Goal: Task Accomplishment & Management: Use online tool/utility

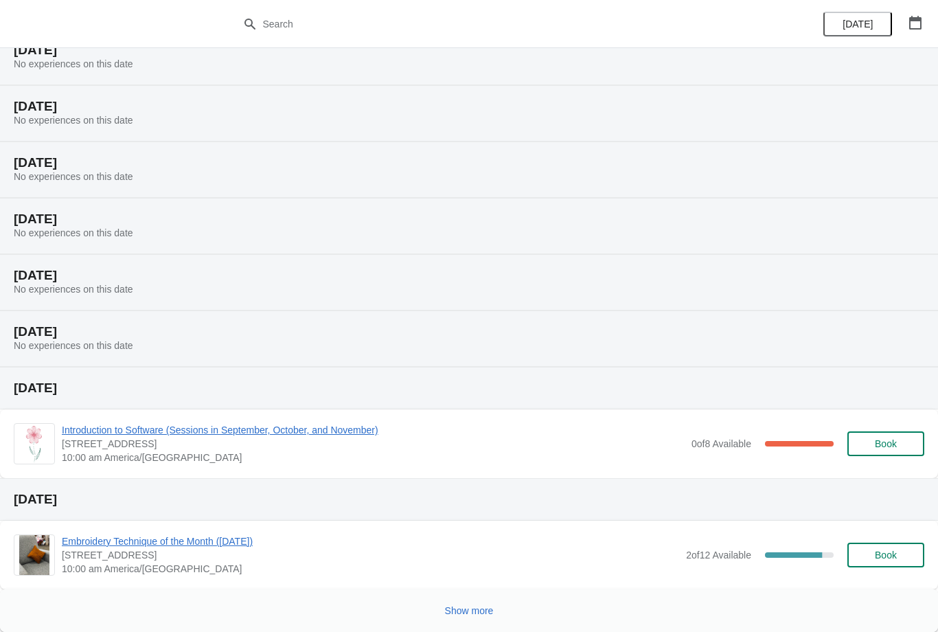
scroll to position [56, 0]
click at [476, 612] on span "Show more" at bounding box center [469, 610] width 49 height 11
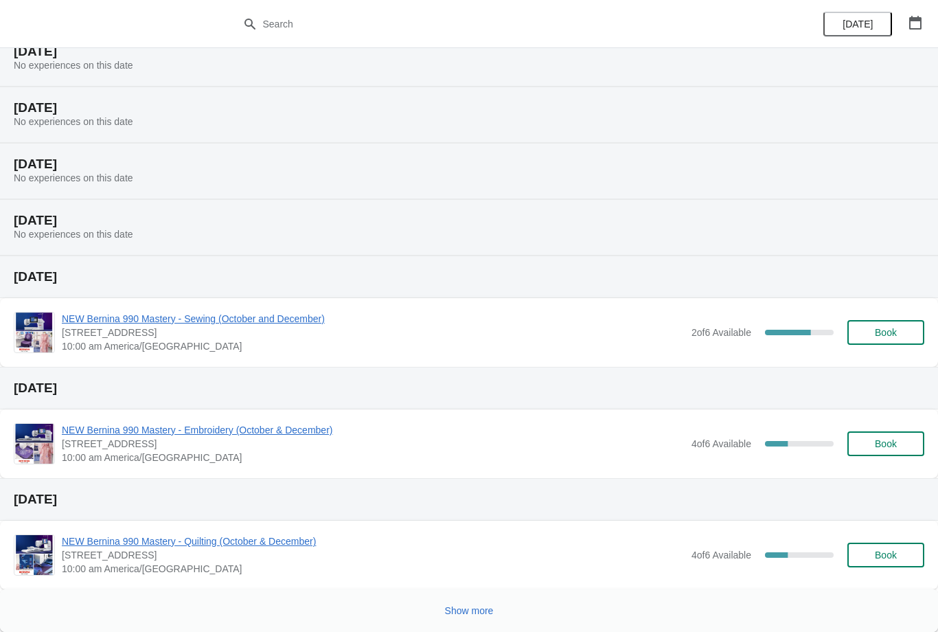
scroll to position [726, 0]
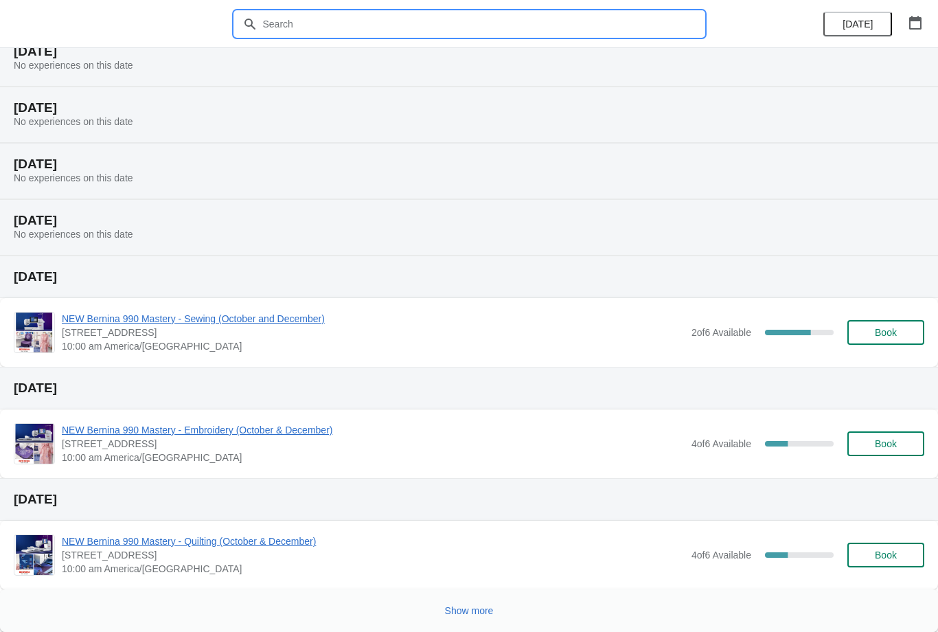
click at [317, 27] on input "text" at bounding box center [483, 24] width 442 height 25
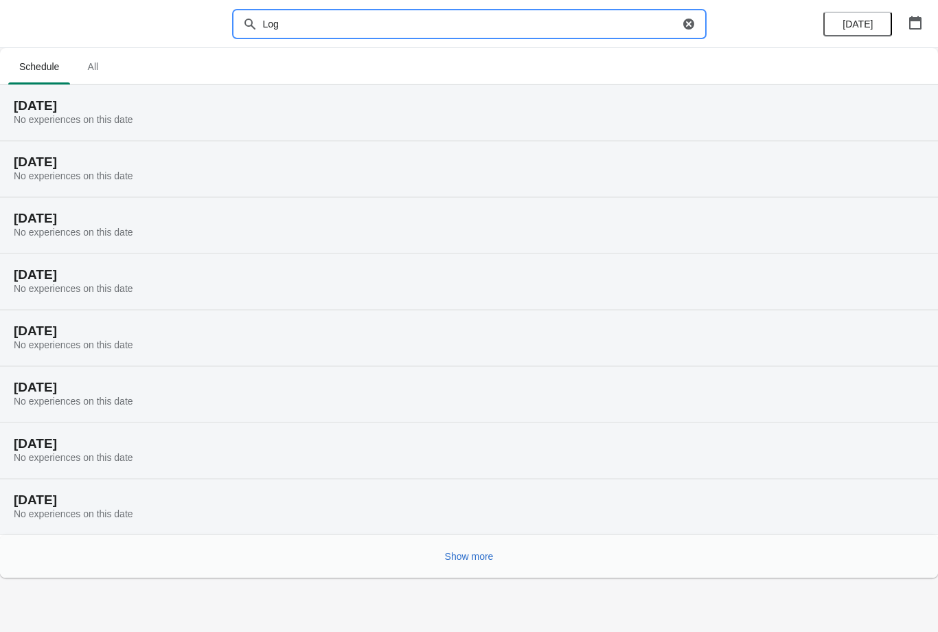
click at [335, 17] on input "Log" at bounding box center [470, 24] width 417 height 25
type input "L"
type input "Cabin"
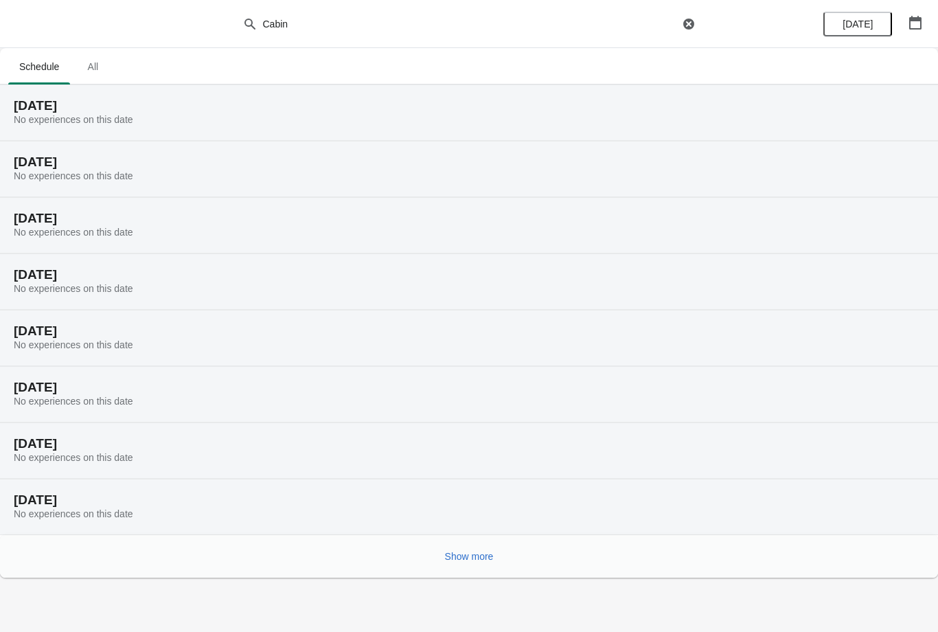
click at [471, 563] on button "Show more" at bounding box center [470, 556] width 60 height 25
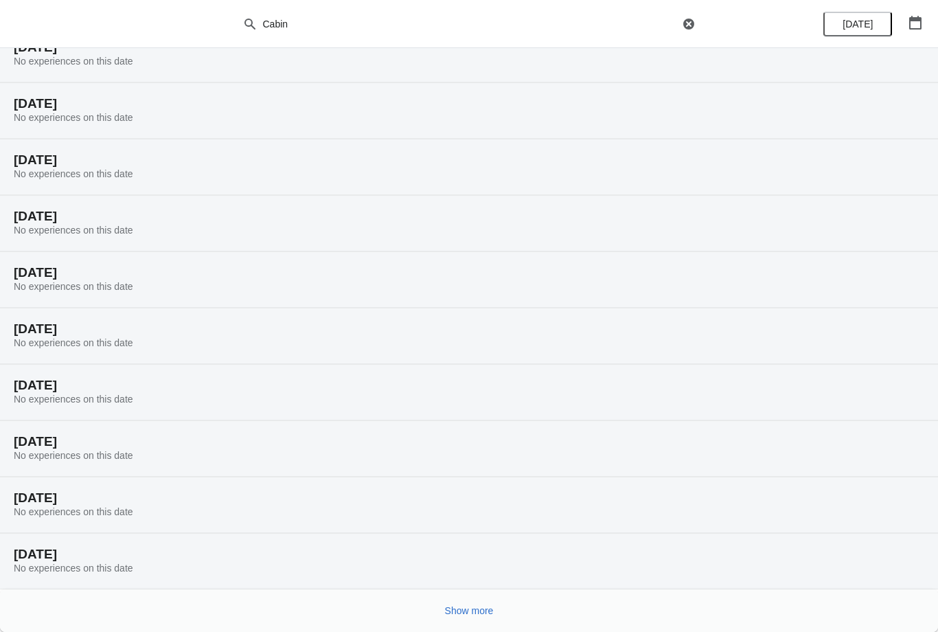
scroll to position [396, 0]
click at [478, 610] on span "Show more" at bounding box center [469, 610] width 49 height 11
click at [470, 615] on span "Show more" at bounding box center [469, 610] width 49 height 11
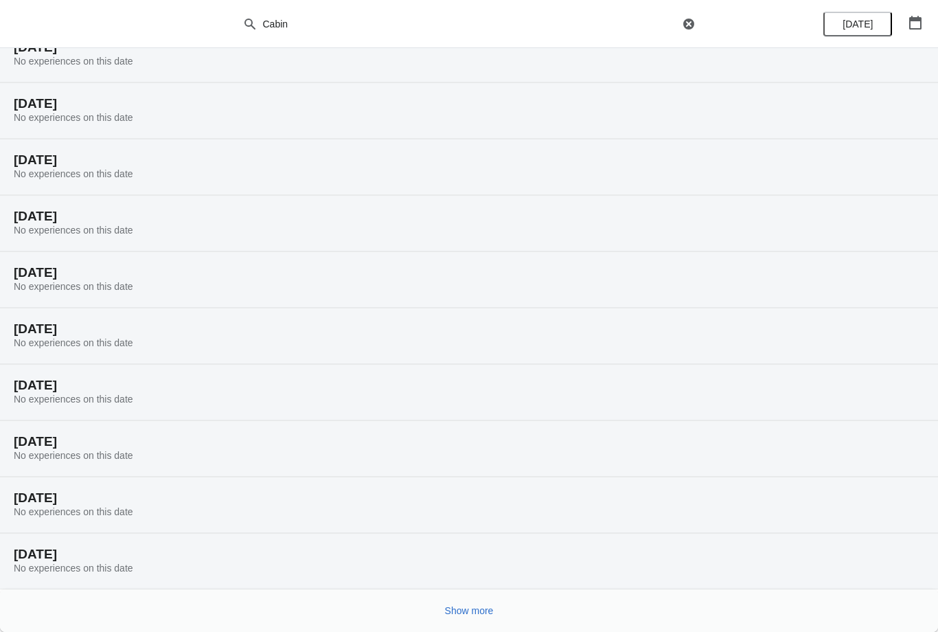
click at [476, 613] on span "Show more" at bounding box center [469, 610] width 49 height 11
click at [474, 608] on span "Show more" at bounding box center [469, 610] width 49 height 11
click at [475, 612] on span "Show more" at bounding box center [469, 610] width 49 height 11
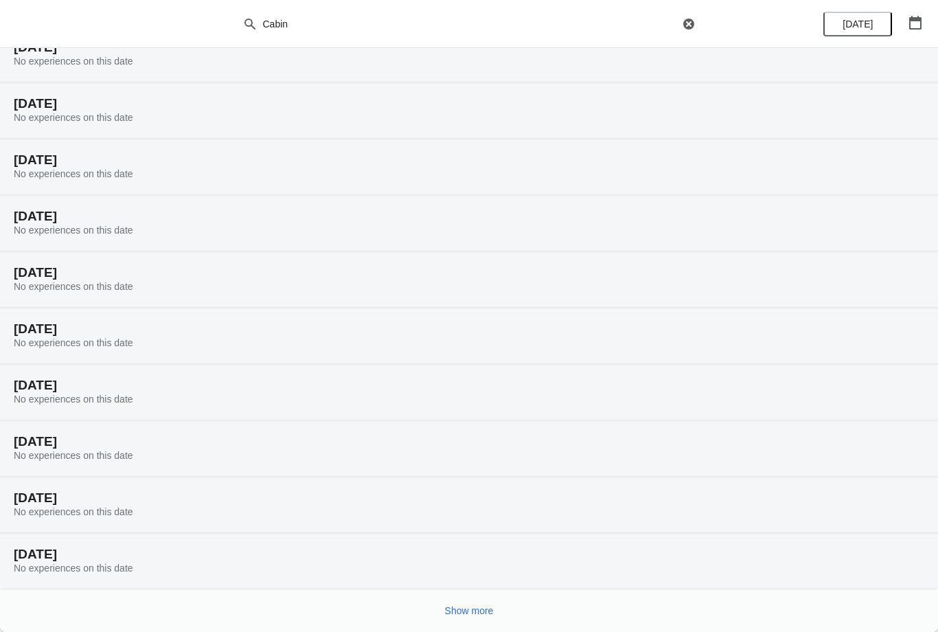
scroll to position [2649, 0]
click at [486, 610] on span "Show more" at bounding box center [469, 610] width 49 height 11
click at [482, 615] on span "Show more" at bounding box center [469, 610] width 49 height 11
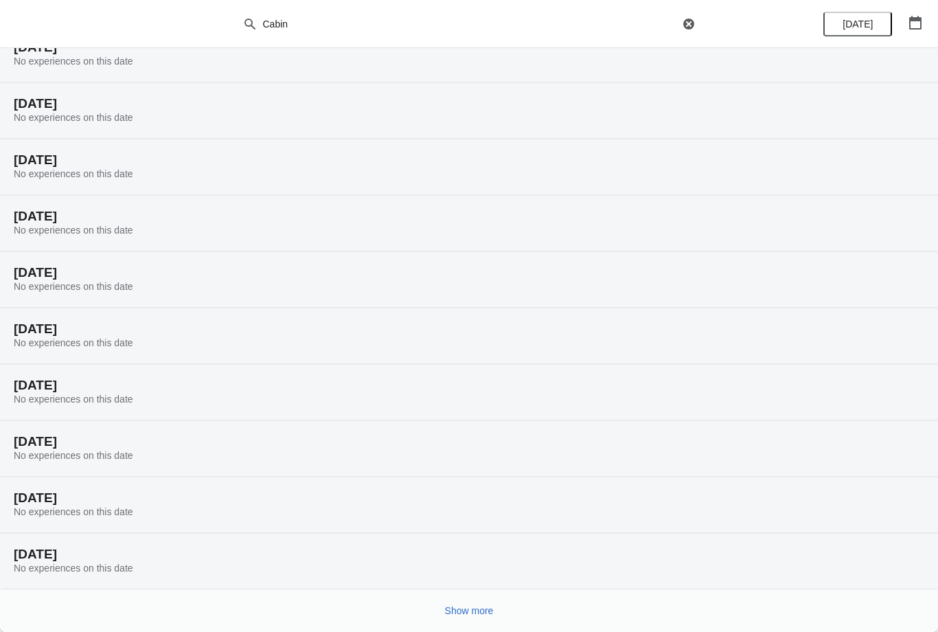
click at [491, 613] on span "Show more" at bounding box center [469, 610] width 49 height 11
click at [919, 27] on icon "button" at bounding box center [916, 23] width 14 height 14
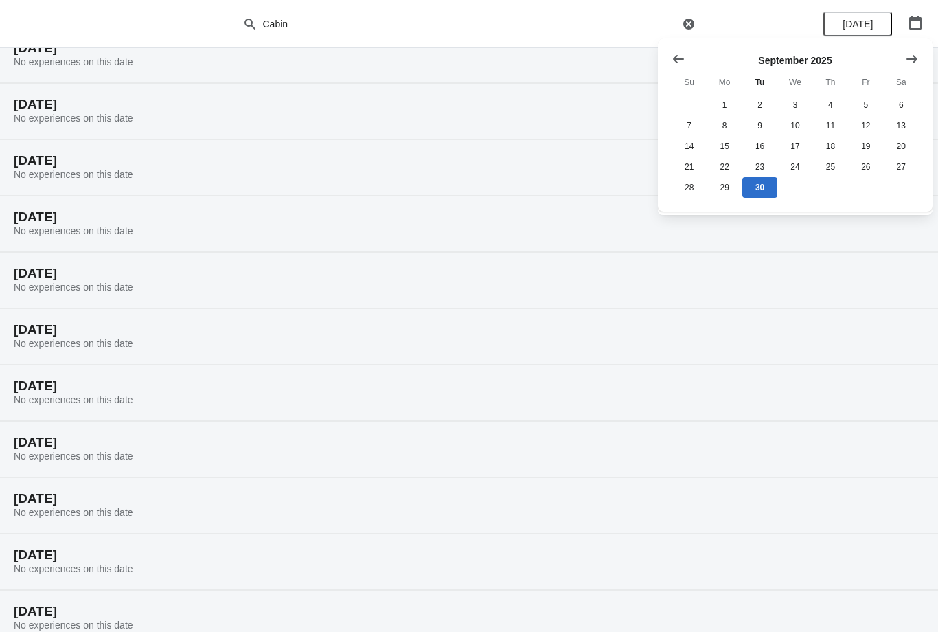
click at [915, 60] on icon "Show next month, October 2025" at bounding box center [912, 59] width 14 height 14
click at [916, 54] on icon "Show next month, November 2025" at bounding box center [912, 59] width 14 height 14
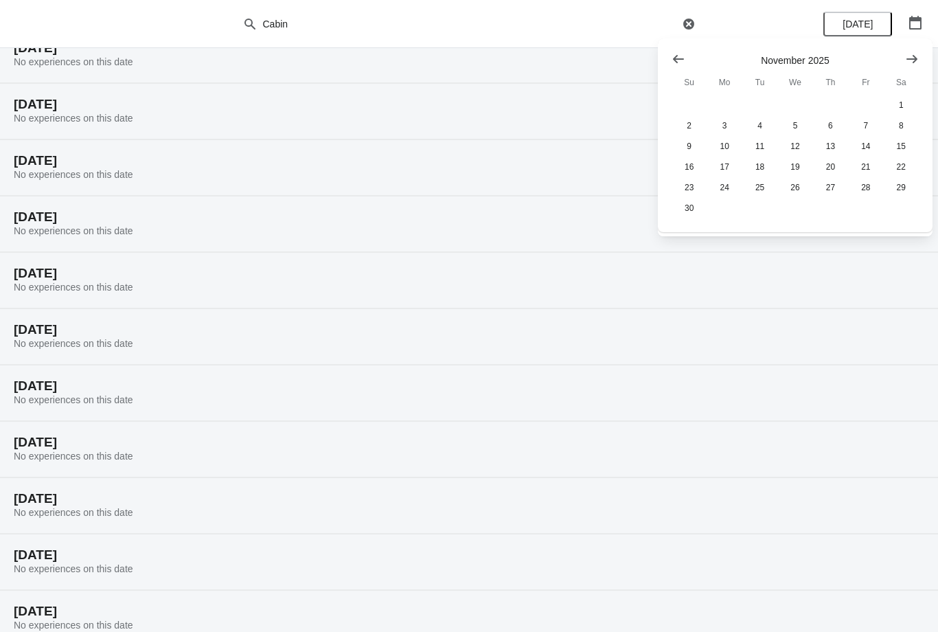
click at [911, 59] on icon "Show next month, December 2025" at bounding box center [912, 58] width 11 height 8
click at [682, 56] on icon "Show previous month, November 2025" at bounding box center [679, 59] width 14 height 14
click at [732, 131] on button "3" at bounding box center [724, 125] width 35 height 21
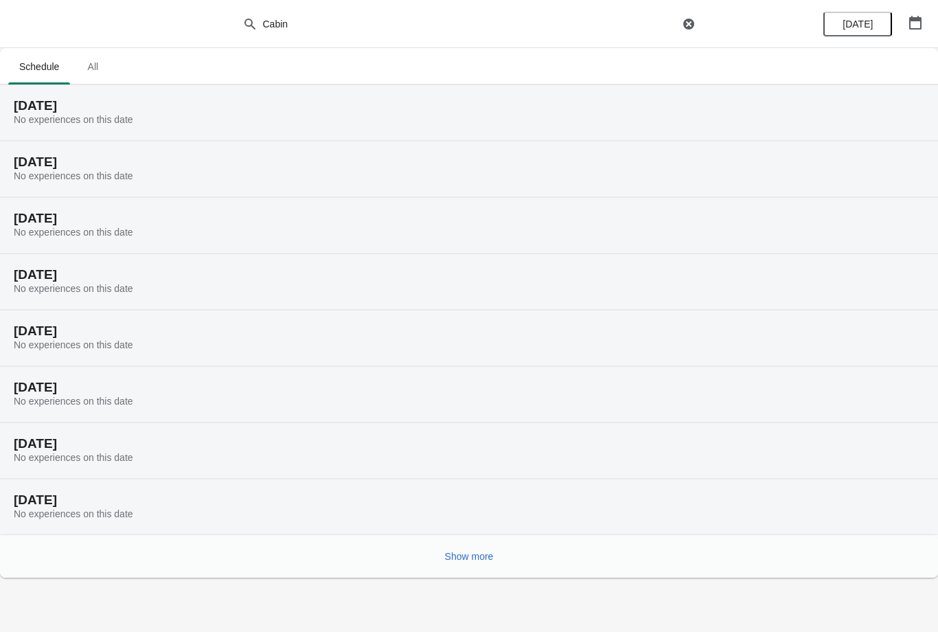
click at [479, 558] on span "Show more" at bounding box center [469, 556] width 49 height 11
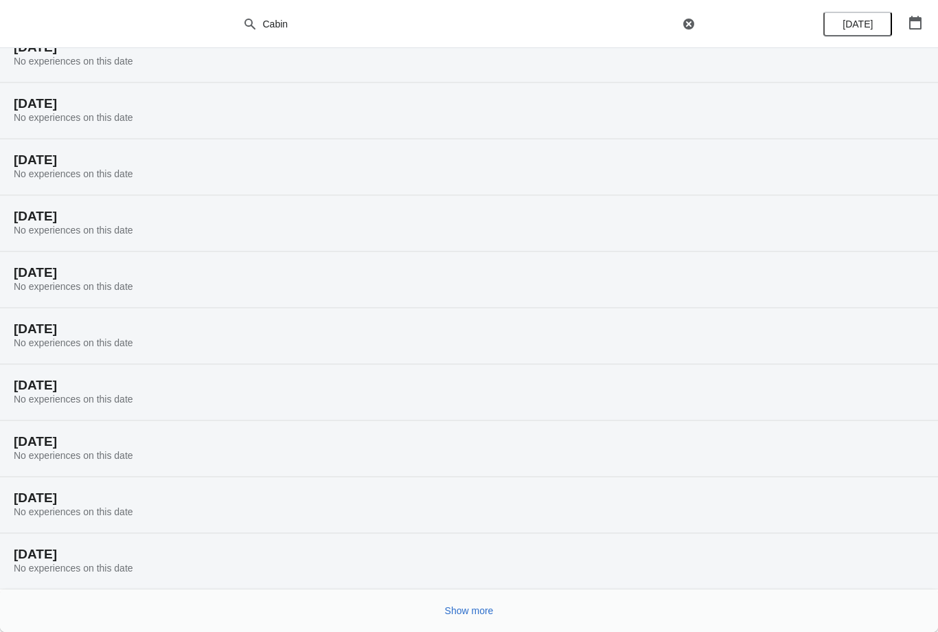
scroll to position [396, 0]
click at [473, 616] on span "Show more" at bounding box center [469, 610] width 49 height 11
click at [484, 616] on span "Show more" at bounding box center [469, 610] width 49 height 11
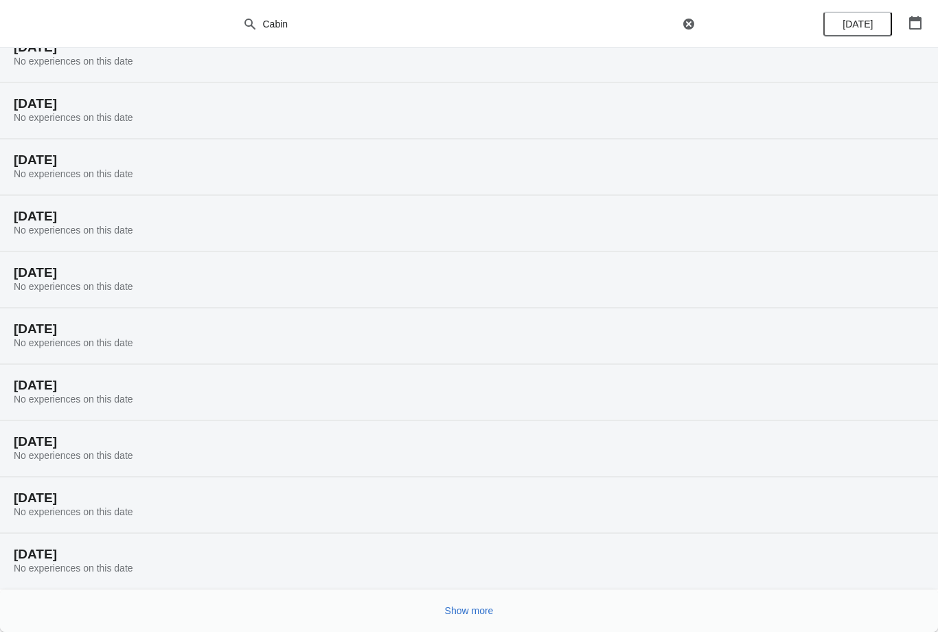
click at [474, 605] on span "Show more" at bounding box center [469, 610] width 49 height 11
